Goal: Task Accomplishment & Management: Complete application form

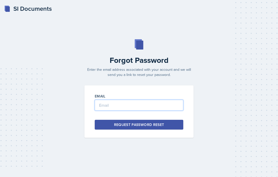
click at [160, 111] on input "email" at bounding box center [139, 105] width 88 height 11
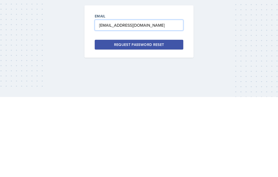
type input "[EMAIL_ADDRESS][DOMAIN_NAME]"
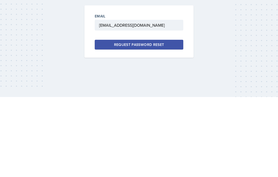
click at [164, 120] on button "Request Password Reset" at bounding box center [139, 125] width 88 height 10
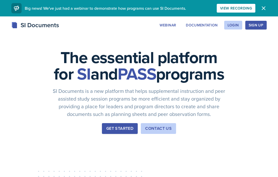
click at [231, 25] on div "Login" at bounding box center [232, 25] width 11 height 4
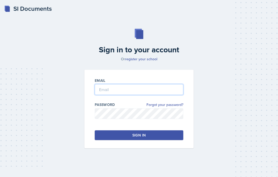
click at [147, 95] on input "email" at bounding box center [139, 89] width 88 height 11
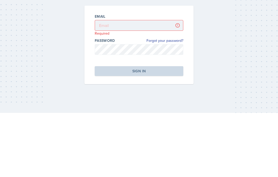
scroll to position [21, 0]
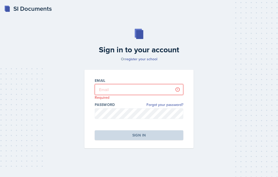
type input "vxg0477@mavs.uta.edu"
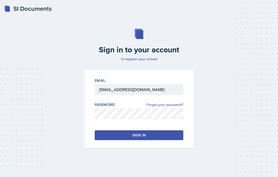
click at [165, 131] on button "Sign in" at bounding box center [139, 136] width 88 height 10
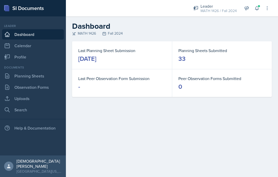
click at [54, 35] on link "Dashboard" at bounding box center [33, 34] width 62 height 10
click at [120, 32] on div "MATH 1426 Fall 2024" at bounding box center [171, 33] width 199 height 5
click at [113, 31] on div "MATH 1426 Fall 2024" at bounding box center [171, 33] width 199 height 5
click at [116, 35] on div "MATH 1426 Fall 2024" at bounding box center [171, 33] width 199 height 5
click at [46, 47] on link "Calendar" at bounding box center [33, 46] width 62 height 10
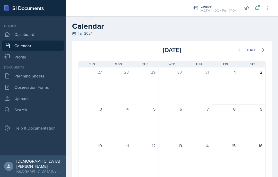
click at [40, 60] on link "Profile" at bounding box center [33, 57] width 62 height 10
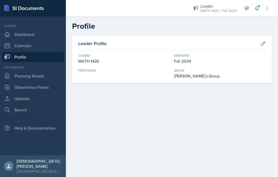
click at [259, 44] on button at bounding box center [262, 43] width 9 height 9
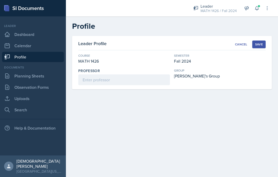
click at [186, 60] on div "Fall 2024" at bounding box center [220, 61] width 92 height 6
click at [242, 42] on div "Cancel" at bounding box center [241, 44] width 12 height 4
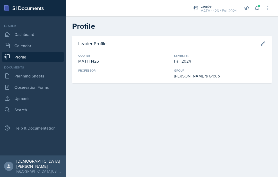
click at [182, 62] on div "Fall 2024" at bounding box center [220, 61] width 92 height 6
click at [184, 62] on div "Fall 2024" at bounding box center [220, 61] width 92 height 6
click at [215, 11] on div "MATH 1426 / Fall 2024" at bounding box center [218, 10] width 36 height 5
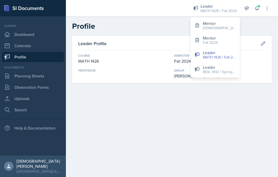
click at [222, 42] on button "Mentor Fall 2025" at bounding box center [214, 40] width 49 height 15
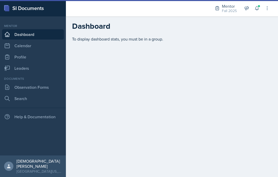
click at [48, 85] on link "Observation Forms" at bounding box center [33, 87] width 62 height 10
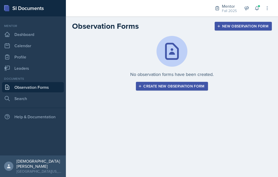
click at [160, 86] on div "Create new observation form" at bounding box center [171, 86] width 65 height 4
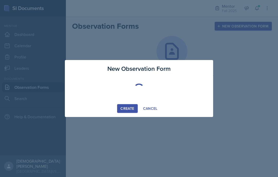
select select "be49984f-99df-4d20-9869-866254f619e9"
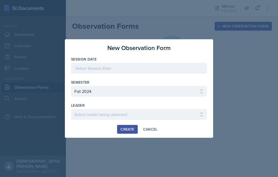
click at [145, 65] on div at bounding box center [139, 68] width 136 height 11
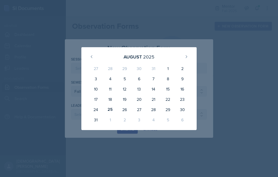
click at [110, 109] on div "25" at bounding box center [110, 110] width 14 height 10
type input "[DATE]"
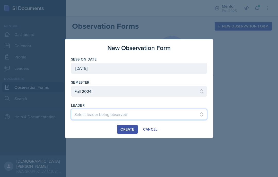
click at [178, 111] on select "Select leader being observed Amara Oguchi / INSY 3300 / Amya's Group Chi Vu / C…" at bounding box center [139, 114] width 136 height 11
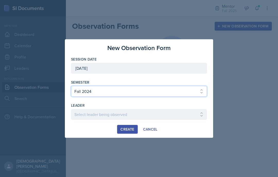
click at [167, 89] on select "Select semester All Fall 2024 Spring 2025 Fall 2025 Spring 2024 Fall 2023" at bounding box center [139, 91] width 136 height 11
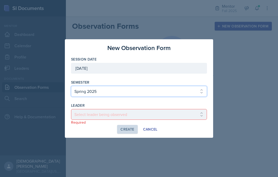
click at [144, 92] on select "Select semester All Fall 2024 Spring 2025 Fall 2025 Spring 2024 Fall 2023" at bounding box center [139, 91] width 136 height 11
select select "a8c40de0-d7eb-4f82-90ee-ac0c6ce45f71"
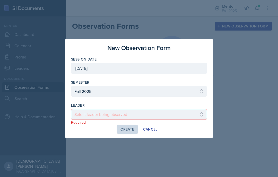
click at [131, 113] on select "Select leader being observed Andrew Luisi / NURS 3366 - PATHOPHYSIOLOGIC PROCES…" at bounding box center [139, 114] width 136 height 11
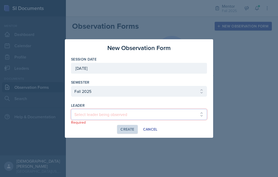
select select "014f2a53-8d05-4d76-ace5-f8796abaedf5"
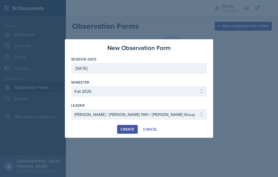
click at [131, 129] on div "Create" at bounding box center [127, 130] width 14 height 4
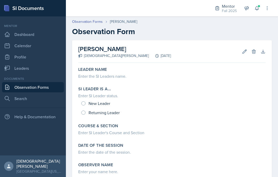
click at [126, 76] on div "Enter the SI Leaders name." at bounding box center [171, 76] width 187 height 6
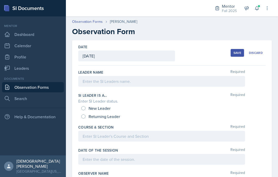
click at [130, 81] on div at bounding box center [161, 81] width 167 height 11
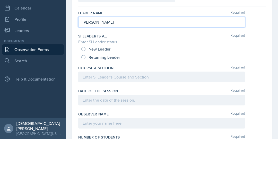
scroll to position [22, 0]
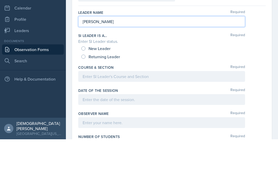
click at [85, 93] on input "Returning Leader" at bounding box center [83, 95] width 4 height 4
radio input "true"
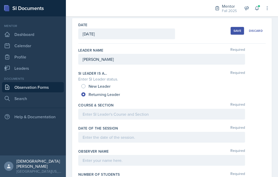
click at [150, 109] on div at bounding box center [161, 114] width 167 height 11
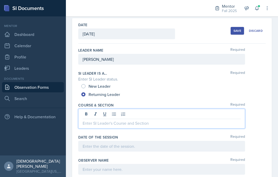
click at [165, 120] on p at bounding box center [162, 123] width 158 height 6
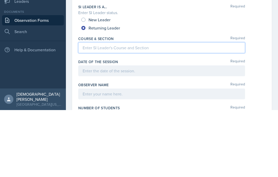
scroll to position [21, 0]
click at [151, 133] on div at bounding box center [161, 138] width 167 height 11
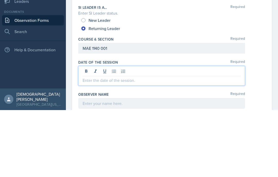
click at [133, 144] on p at bounding box center [162, 147] width 158 height 6
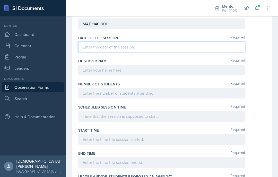
scroll to position [120, 0]
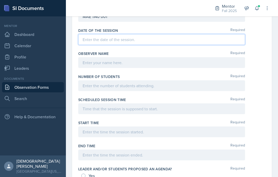
click at [222, 39] on p at bounding box center [162, 40] width 158 height 6
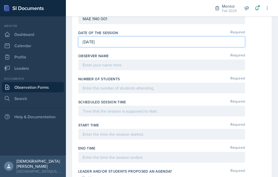
scroll to position [134, 0]
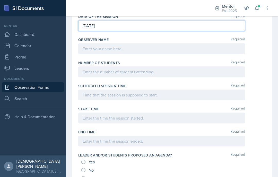
click at [147, 51] on div at bounding box center [161, 48] width 167 height 11
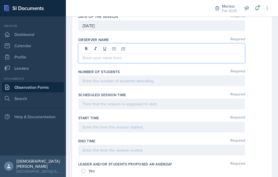
click at [122, 60] on p at bounding box center [162, 58] width 158 height 6
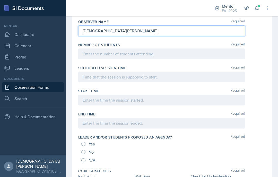
click at [209, 56] on div at bounding box center [161, 54] width 167 height 11
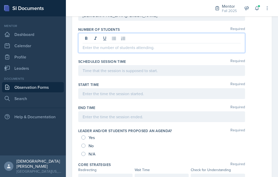
scroll to position [173, 0]
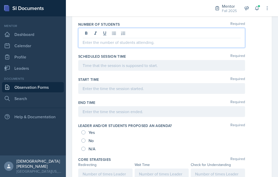
click at [185, 44] on p at bounding box center [162, 42] width 158 height 6
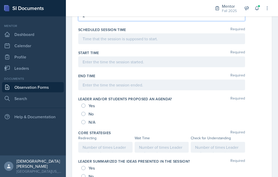
scroll to position [194, 0]
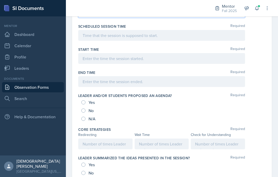
click at [167, 37] on div at bounding box center [161, 35] width 167 height 11
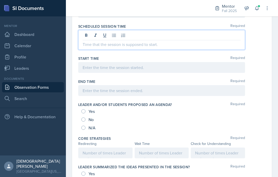
click at [182, 46] on p at bounding box center [162, 44] width 158 height 6
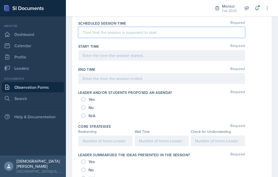
scroll to position [196, 0]
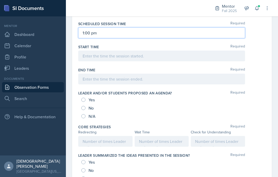
click at [150, 57] on div at bounding box center [161, 56] width 167 height 11
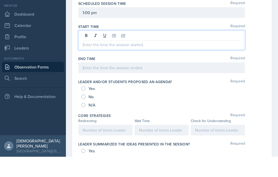
click at [207, 62] on p at bounding box center [162, 65] width 158 height 6
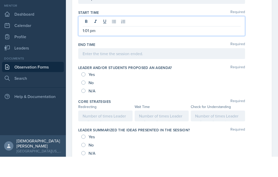
scroll to position [211, 0]
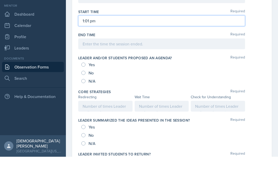
click at [177, 53] on div "End Time Required" at bounding box center [171, 62] width 187 height 23
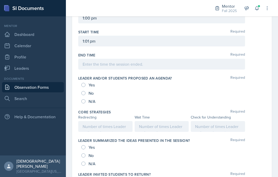
click at [198, 59] on div at bounding box center [161, 64] width 167 height 11
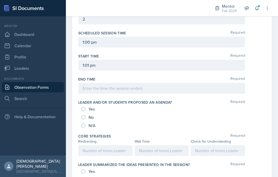
scroll to position [187, 0]
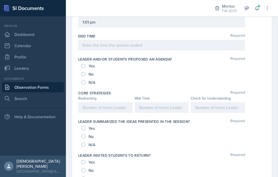
scroll to position [230, 0]
click at [276, 95] on div "Date [DATE] [DATE] 27 28 29 30 31 1 2 3 4 5 6 7 8 9 10 11 12 13 14 15 16 17 18 …" at bounding box center [172, 153] width 212 height 686
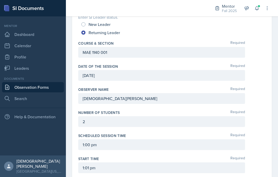
scroll to position [84, 0]
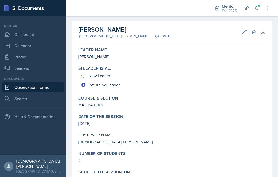
scroll to position [19, 0]
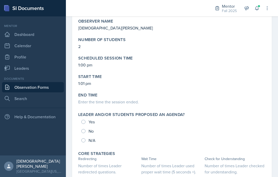
scroll to position [143, 0]
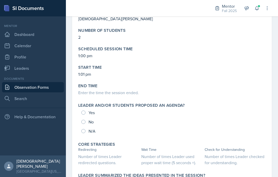
click at [82, 114] on div "Yes No N/A" at bounding box center [171, 122] width 187 height 28
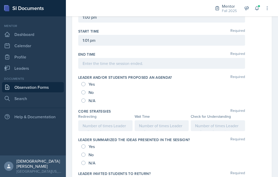
scroll to position [202, 0]
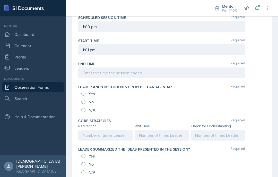
click at [86, 91] on div "Yes" at bounding box center [88, 94] width 14 height 8
click at [84, 92] on input "Yes" at bounding box center [83, 94] width 4 height 4
radio input "true"
click at [210, 135] on div at bounding box center [217, 135] width 54 height 11
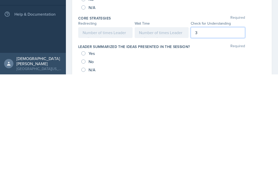
click at [161, 130] on div at bounding box center [161, 135] width 54 height 11
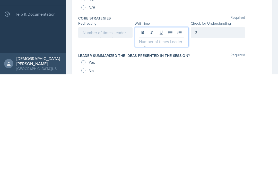
scroll to position [21, 0]
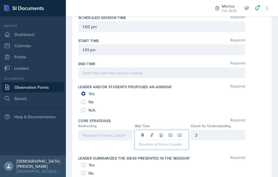
click at [149, 132] on button at bounding box center [151, 135] width 7 height 7
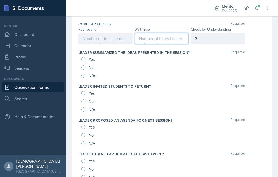
scroll to position [304, 0]
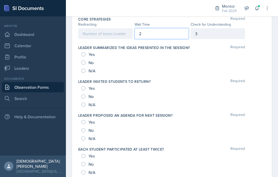
click at [107, 28] on div at bounding box center [105, 33] width 54 height 11
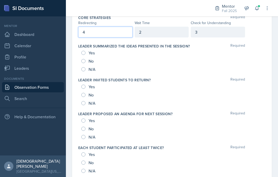
scroll to position [304, 0]
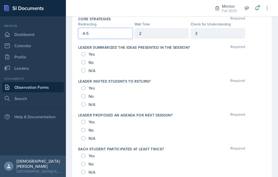
click at [267, 39] on div "Date [DATE] [DATE] 27 28 29 30 31 1 2 3 4 5 6 7 8 9 10 11 12 13 14 15 16 17 18 …" at bounding box center [171, 73] width 199 height 674
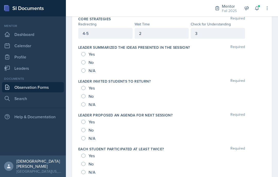
click at [84, 152] on div "Yes" at bounding box center [88, 156] width 14 height 8
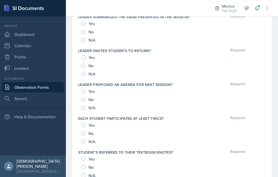
scroll to position [337, 0]
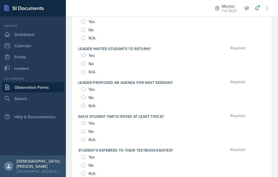
click at [82, 121] on input "Yes" at bounding box center [83, 123] width 4 height 4
radio input "true"
click at [83, 155] on input "Yes" at bounding box center [83, 157] width 4 height 4
radio input "true"
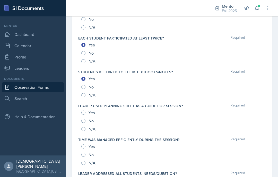
scroll to position [416, 0]
click at [84, 111] on input "Yes" at bounding box center [83, 113] width 4 height 4
radio input "true"
click at [87, 125] on div "N/A" at bounding box center [88, 129] width 15 height 8
click at [84, 127] on input "N/A" at bounding box center [83, 129] width 4 height 4
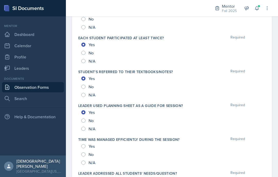
radio input "true"
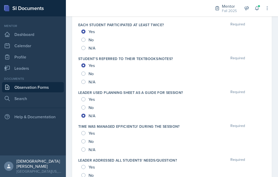
scroll to position [429, 0]
click at [84, 129] on div "Yes" at bounding box center [88, 133] width 14 height 8
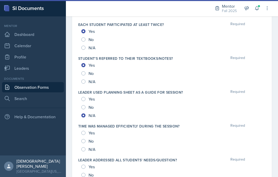
click at [84, 129] on div "Yes" at bounding box center [88, 133] width 14 height 8
click at [82, 131] on input "Yes" at bounding box center [83, 133] width 4 height 4
radio input "true"
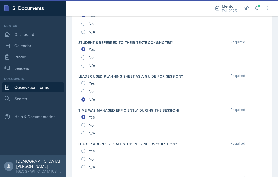
scroll to position [445, 0]
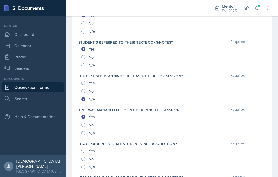
click at [84, 149] on input "Yes" at bounding box center [83, 151] width 4 height 4
radio input "true"
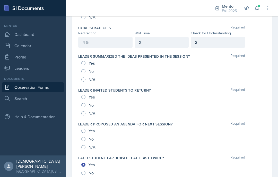
scroll to position [295, 0]
click at [85, 127] on div "Yes" at bounding box center [88, 131] width 14 height 8
click at [83, 129] on input "Yes" at bounding box center [83, 131] width 4 height 4
radio input "true"
click at [84, 93] on div "Yes" at bounding box center [88, 97] width 14 height 8
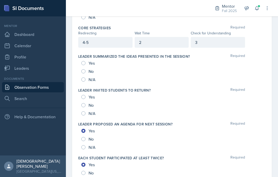
click at [85, 93] on div "Yes" at bounding box center [88, 97] width 14 height 8
click at [83, 95] on input "Yes" at bounding box center [83, 97] width 4 height 4
radio input "true"
click at [84, 61] on input "Yes" at bounding box center [83, 63] width 4 height 4
radio input "true"
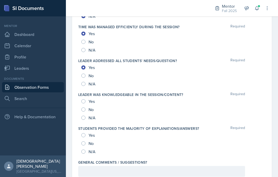
scroll to position [528, 0]
click at [83, 100] on input "Yes" at bounding box center [83, 102] width 4 height 4
radio input "true"
click at [84, 142] on input "No" at bounding box center [83, 144] width 4 height 4
radio input "true"
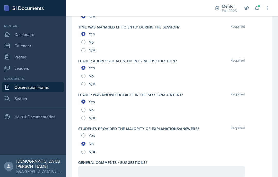
click at [84, 134] on input "Yes" at bounding box center [83, 136] width 4 height 4
radio input "true"
click at [103, 167] on div at bounding box center [161, 172] width 167 height 11
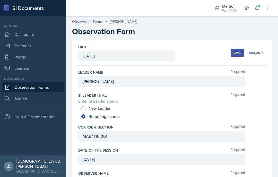
scroll to position [0, 0]
click at [235, 51] on div "Save" at bounding box center [237, 53] width 8 height 4
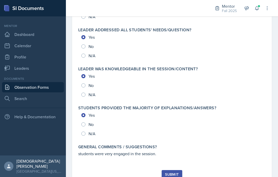
scroll to position [555, 0]
click at [174, 173] on div "Submit" at bounding box center [172, 175] width 14 height 4
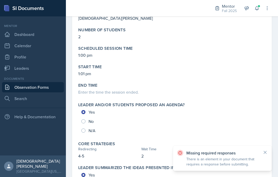
scroll to position [142, 0]
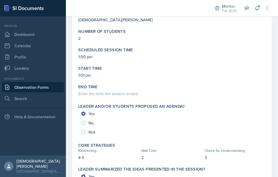
click at [107, 91] on div "Enter the time the session ended." at bounding box center [171, 94] width 187 height 6
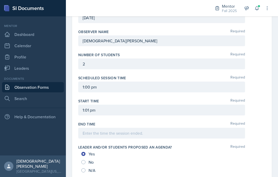
click at [101, 128] on div at bounding box center [161, 133] width 167 height 11
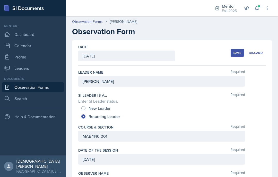
scroll to position [0, 0]
click at [239, 49] on button "Save" at bounding box center [236, 53] width 13 height 8
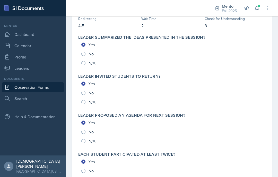
scroll to position [274, 0]
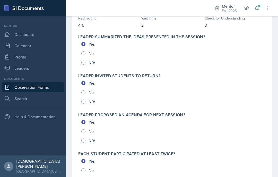
click at [44, 29] on link "Dashboard" at bounding box center [33, 34] width 62 height 10
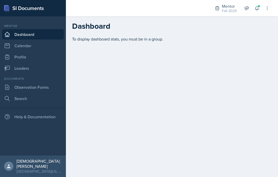
click at [46, 31] on link "Dashboard" at bounding box center [33, 34] width 62 height 10
click at [44, 59] on link "Profile" at bounding box center [33, 57] width 62 height 10
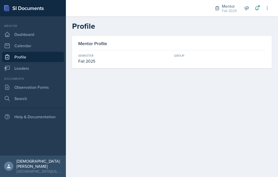
click at [44, 34] on link "Dashboard" at bounding box center [33, 34] width 62 height 10
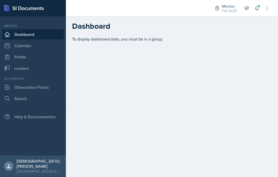
click at [267, 8] on icon at bounding box center [266, 8] width 5 height 5
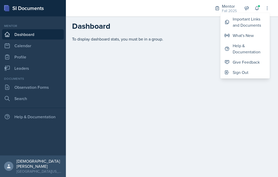
click at [253, 25] on div "Important Links and Documents" at bounding box center [248, 22] width 33 height 12
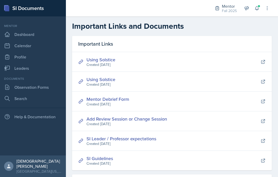
click at [117, 101] on link "Mentor Debrief Form" at bounding box center [107, 99] width 43 height 6
